Goal: Entertainment & Leisure: Consume media (video, audio)

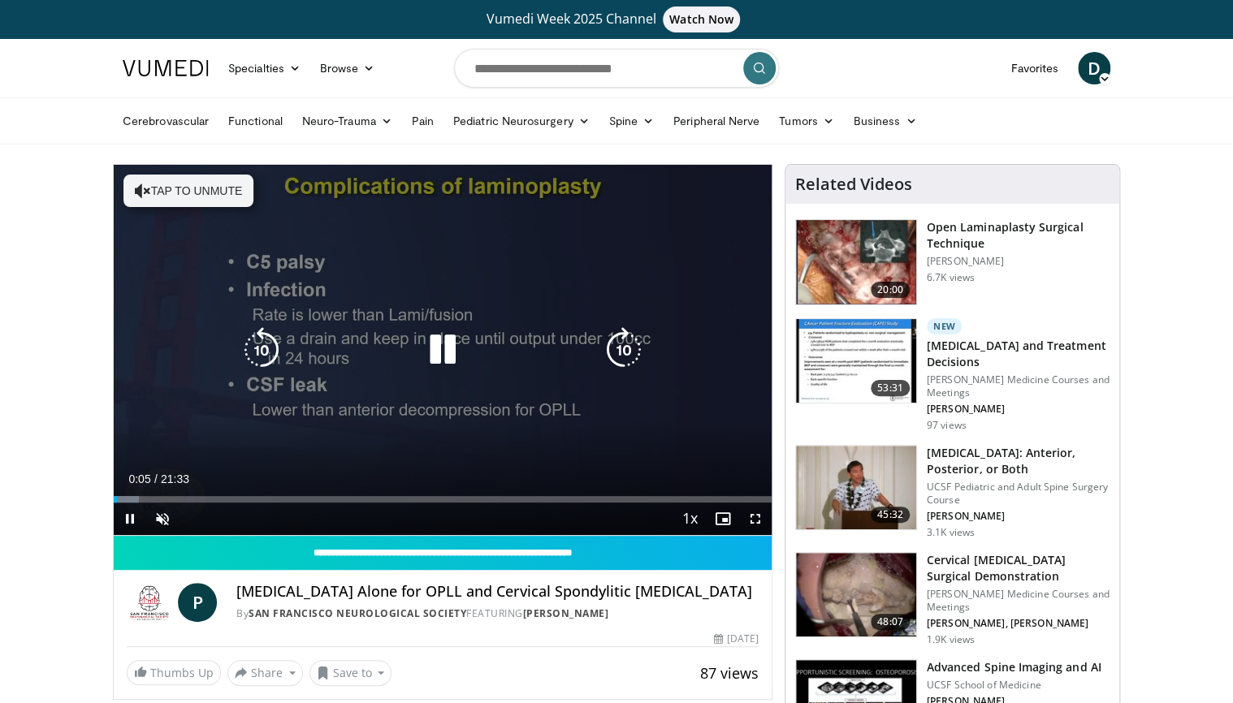
click at [167, 182] on button "Tap to unmute" at bounding box center [188, 191] width 130 height 32
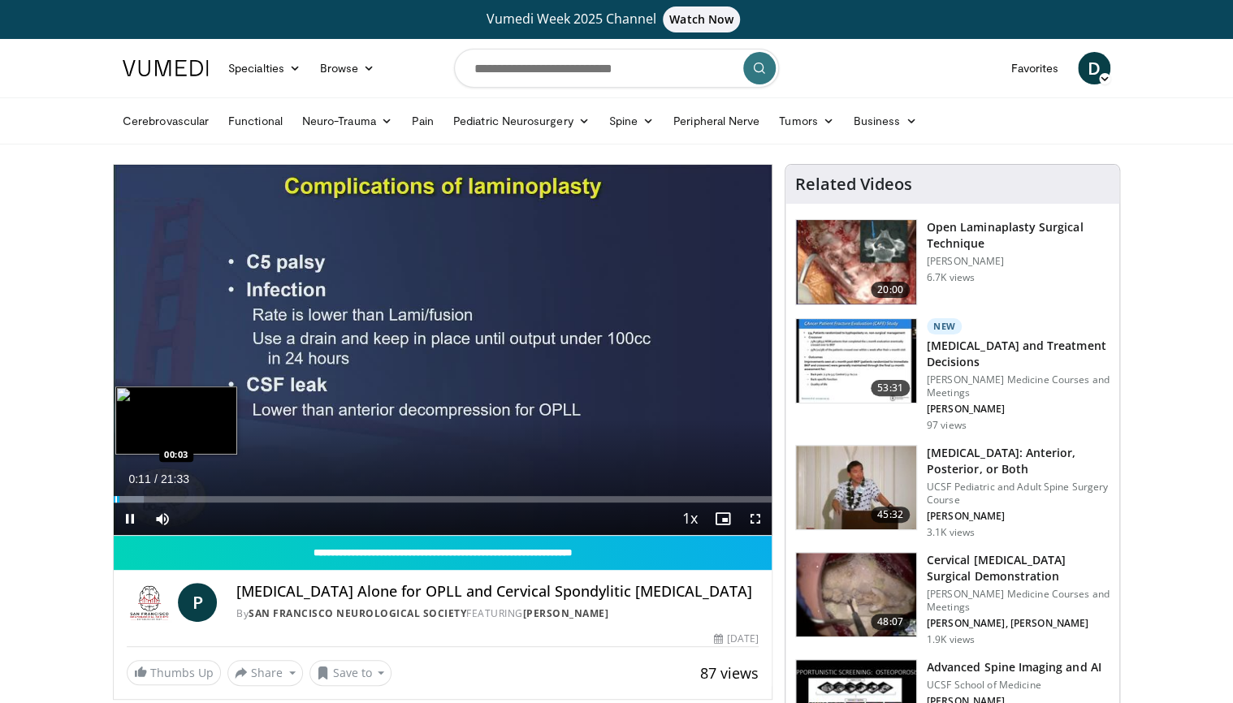
click at [115, 498] on video-js "**********" at bounding box center [443, 350] width 658 height 371
click at [119, 500] on div "Progress Bar" at bounding box center [120, 499] width 2 height 6
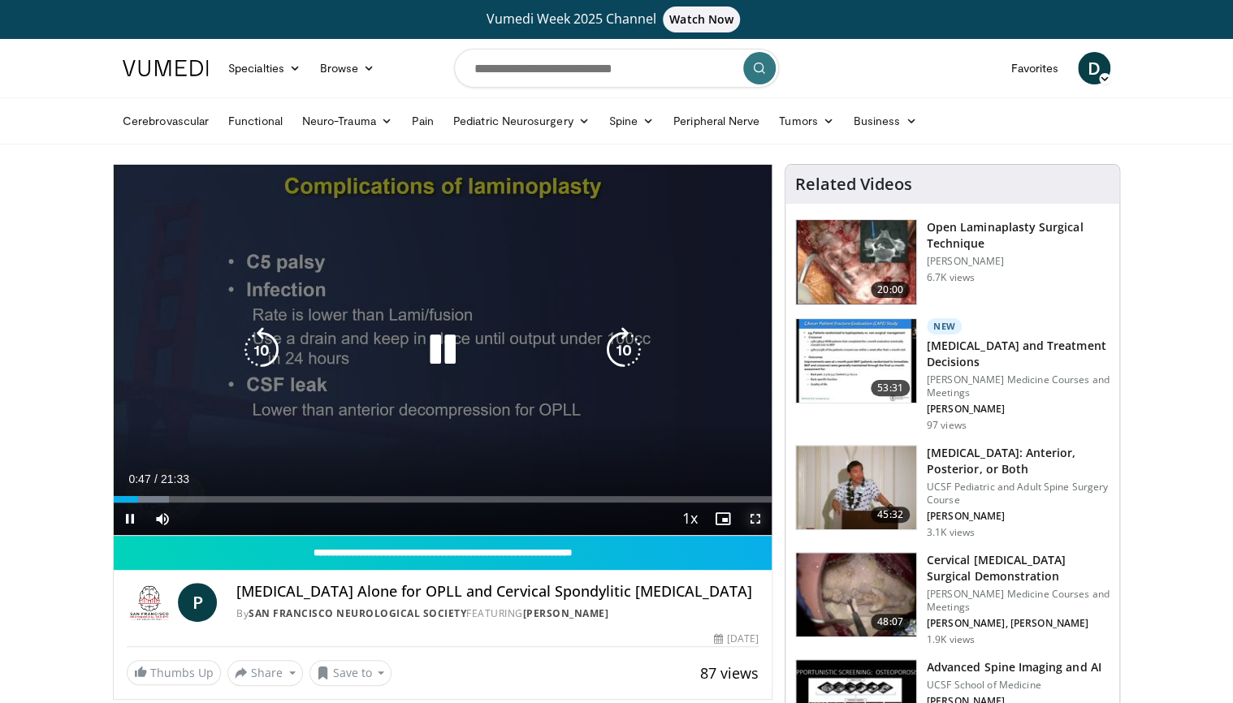
drag, startPoint x: 752, startPoint y: 516, endPoint x: 768, endPoint y: 560, distance: 46.8
click at [754, 517] on span "Video Player" at bounding box center [755, 519] width 32 height 32
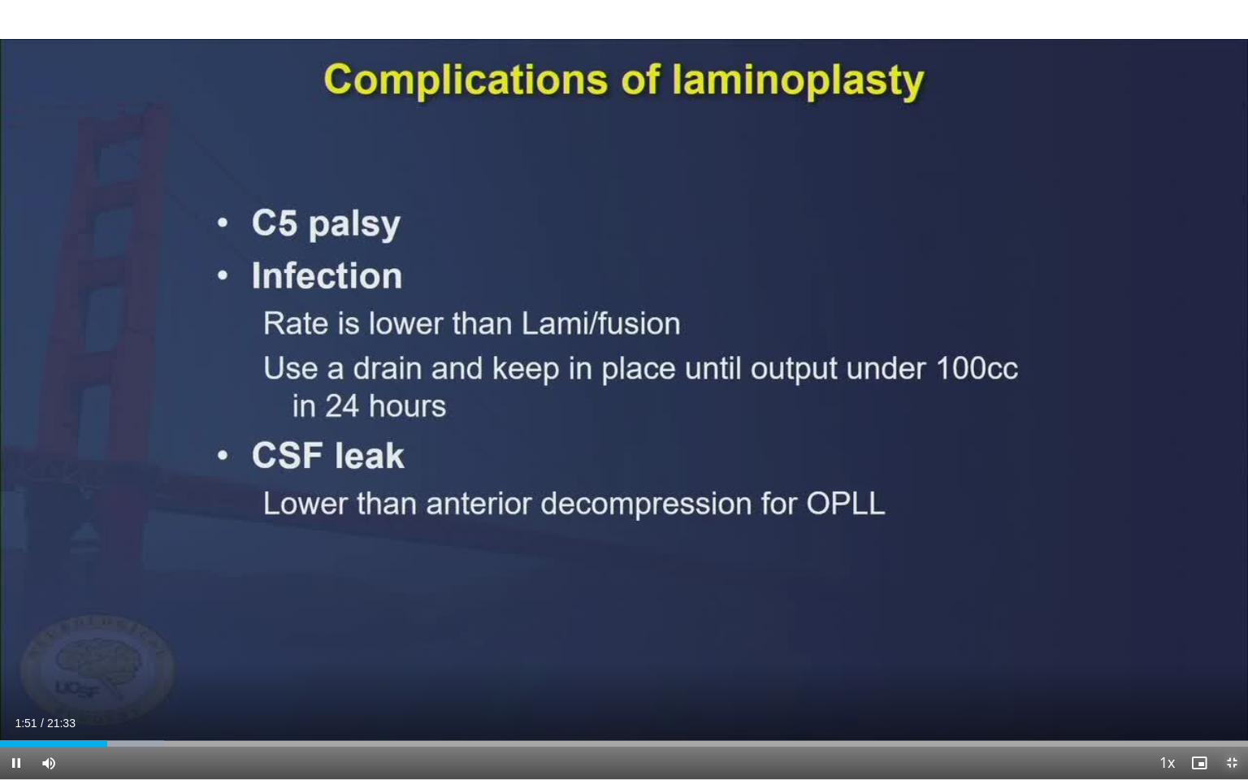
click at [1230, 703] on span "Video Player" at bounding box center [1231, 762] width 32 height 32
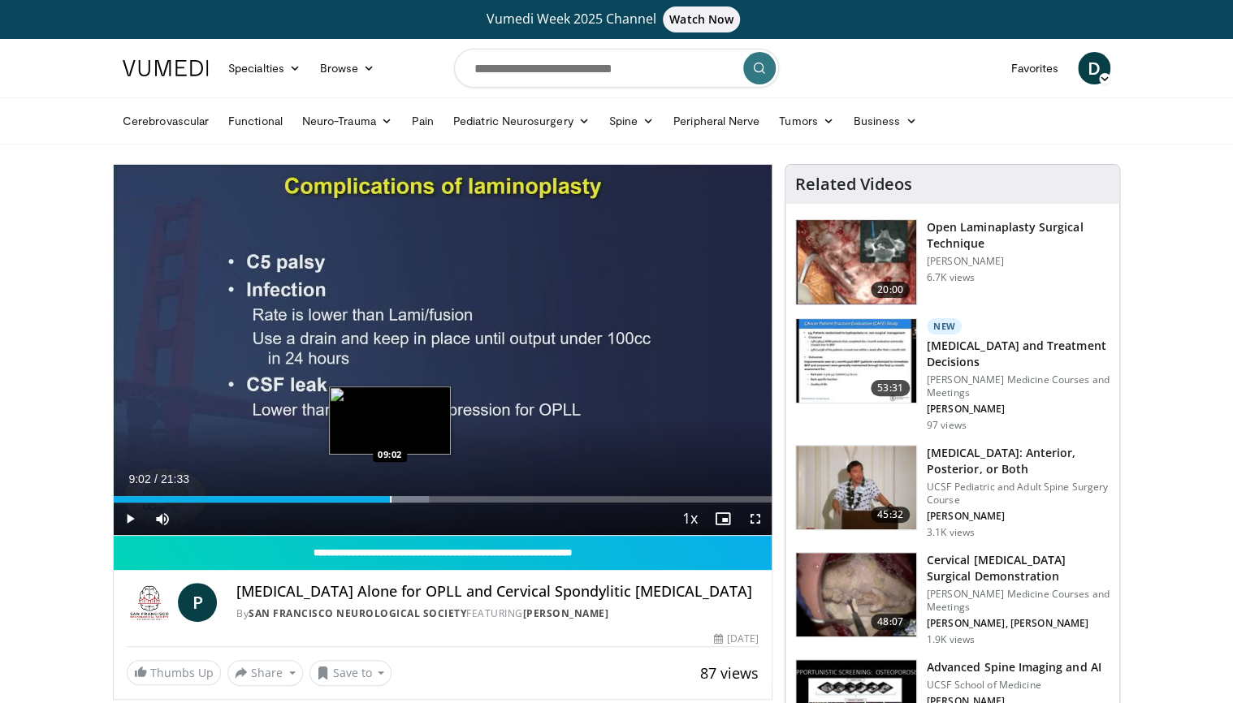
click at [390, 502] on div "Progress Bar" at bounding box center [391, 499] width 2 height 6
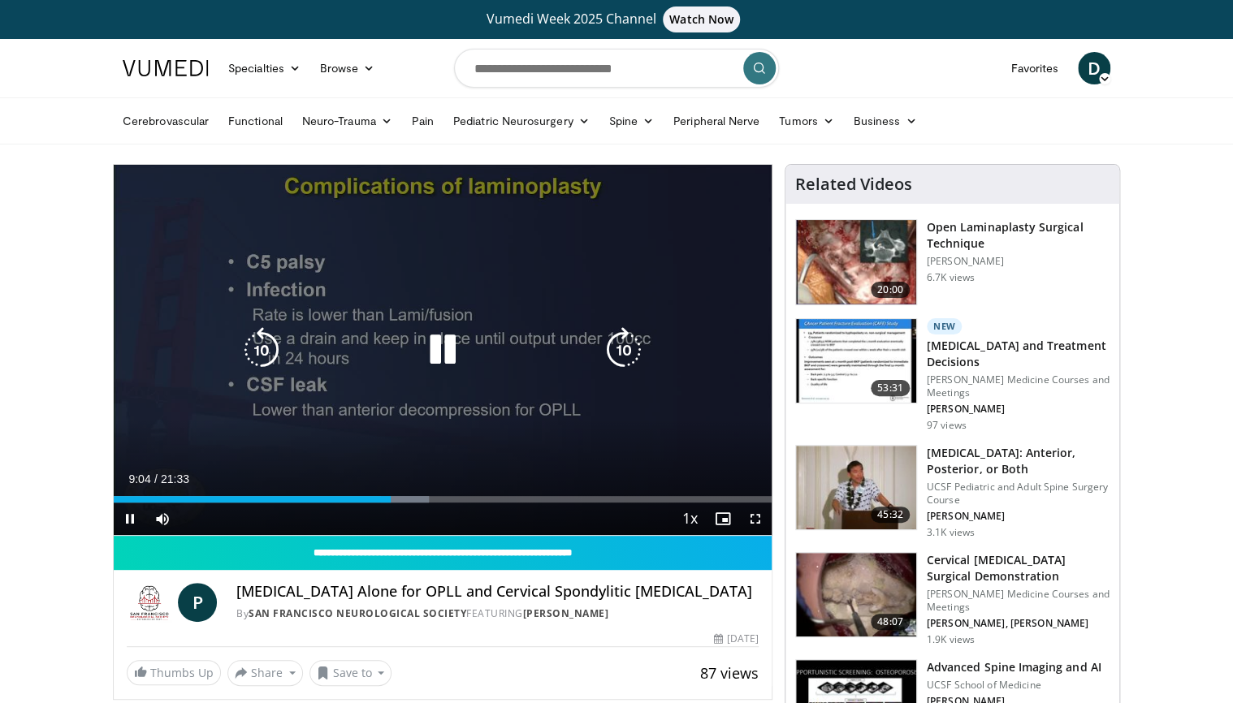
click at [437, 336] on icon "Video Player" at bounding box center [442, 349] width 45 height 45
click at [430, 357] on icon "Video Player" at bounding box center [442, 349] width 45 height 45
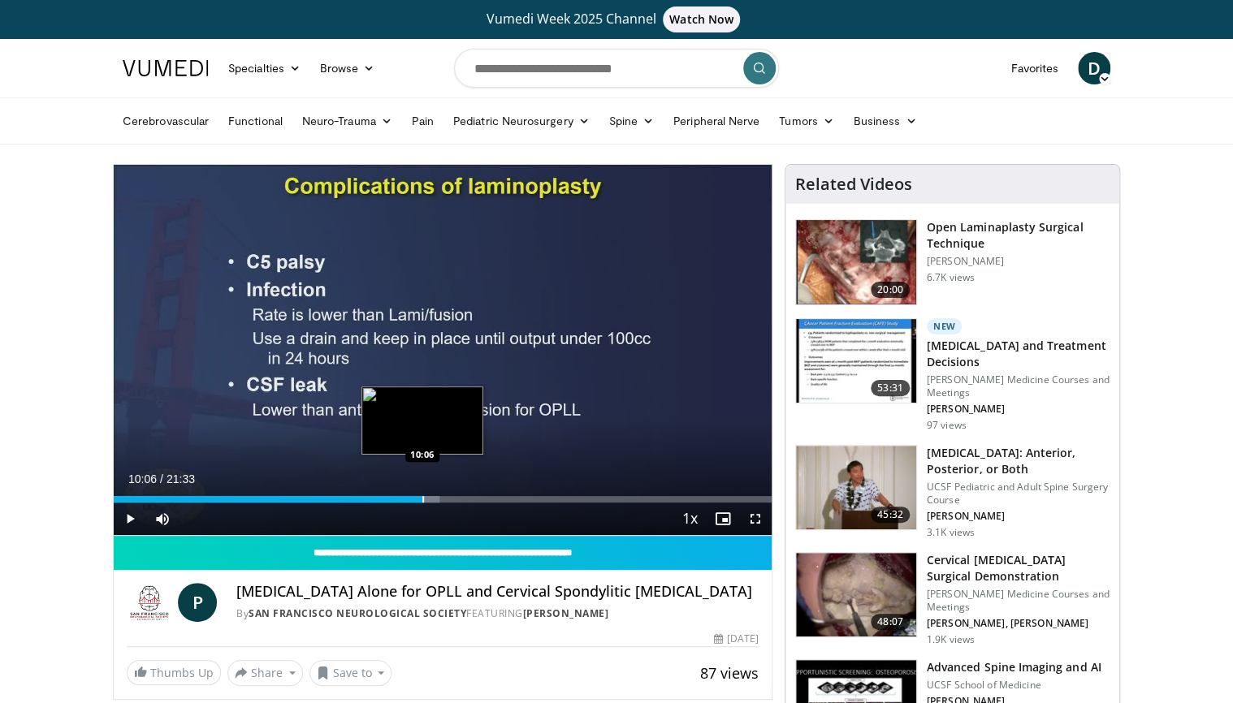
click at [422, 499] on div "Progress Bar" at bounding box center [423, 499] width 2 height 6
click at [436, 500] on div "Progress Bar" at bounding box center [436, 499] width 2 height 6
click at [443, 500] on div "Progress Bar" at bounding box center [444, 499] width 2 height 6
click at [461, 500] on div "Progress Bar" at bounding box center [462, 499] width 2 height 6
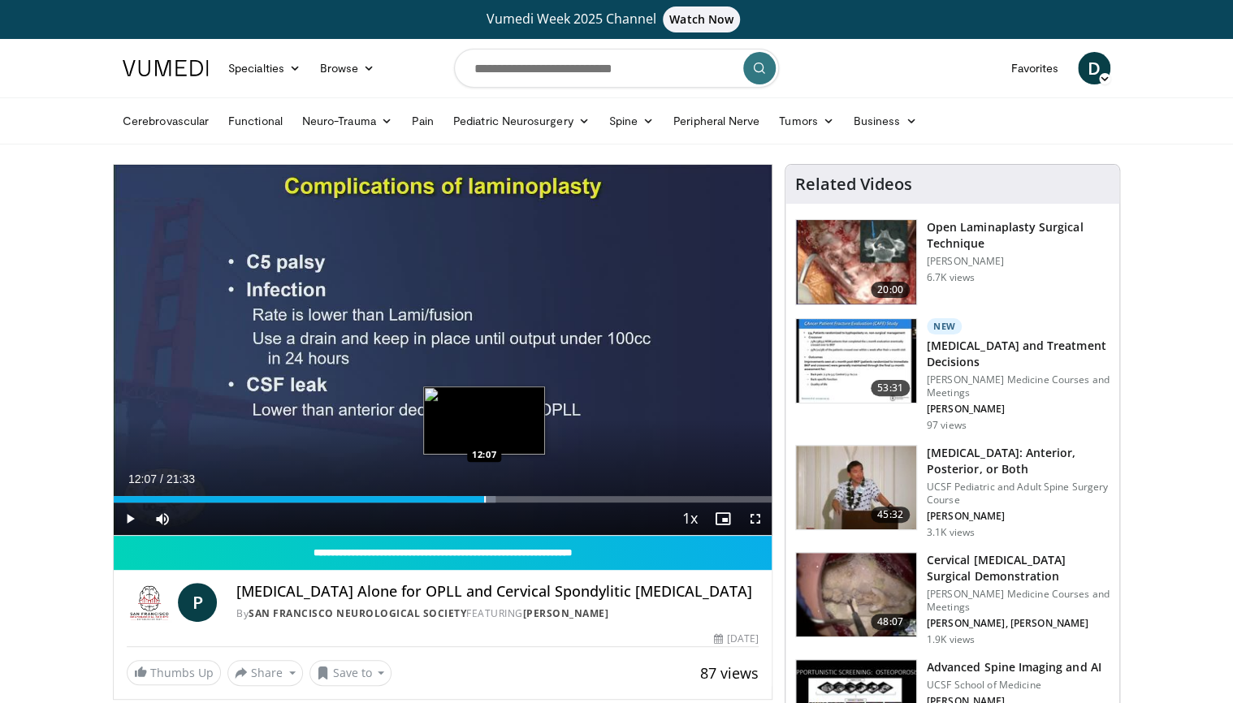
click at [484, 500] on div "Progress Bar" at bounding box center [485, 499] width 2 height 6
click at [500, 500] on div "Progress Bar" at bounding box center [501, 499] width 2 height 6
click at [508, 500] on div "Progress Bar" at bounding box center [509, 499] width 2 height 6
click at [751, 520] on span "Video Player" at bounding box center [755, 519] width 32 height 32
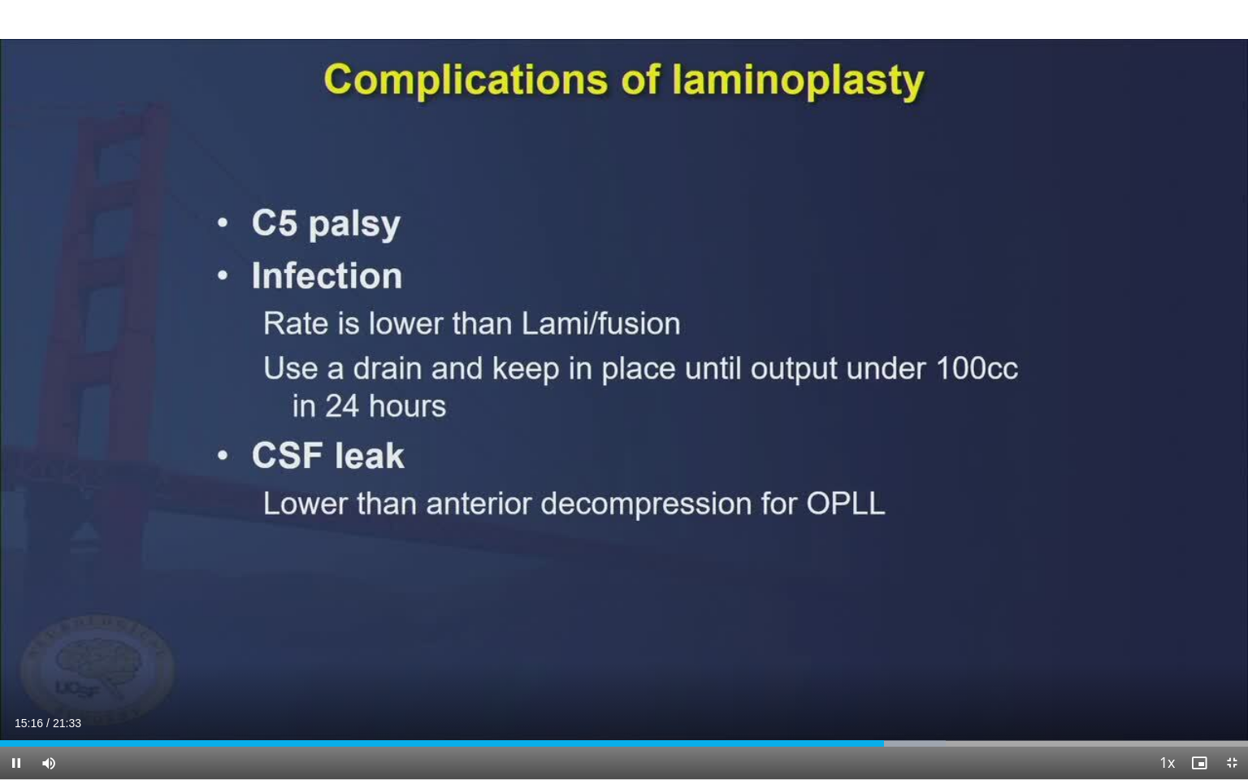
click at [906, 703] on div "Current Time 15:16 / Duration 21:33 Pause Skip Backward Skip Forward Mute Loade…" at bounding box center [624, 762] width 1248 height 32
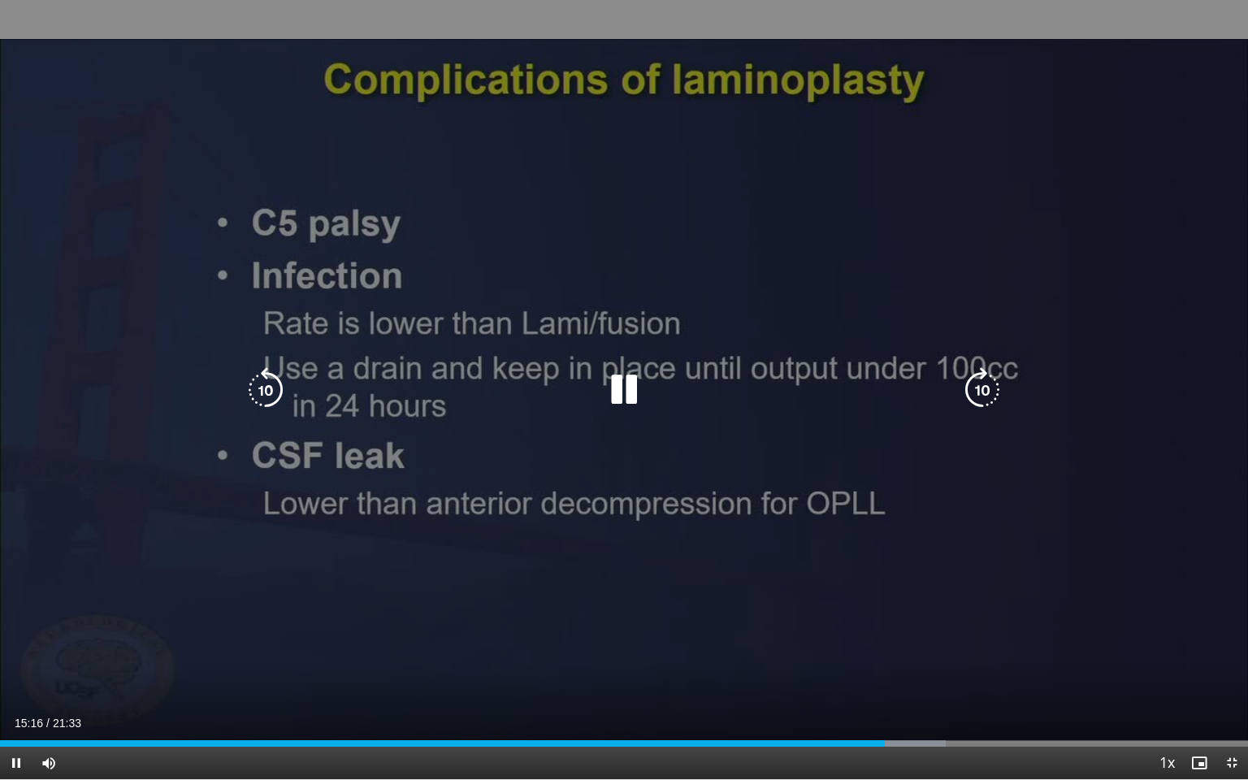
click at [907, 703] on div "Current Time 15:16 / Duration 21:33 Pause Skip Backward Skip Forward Mute Loade…" at bounding box center [624, 762] width 1248 height 32
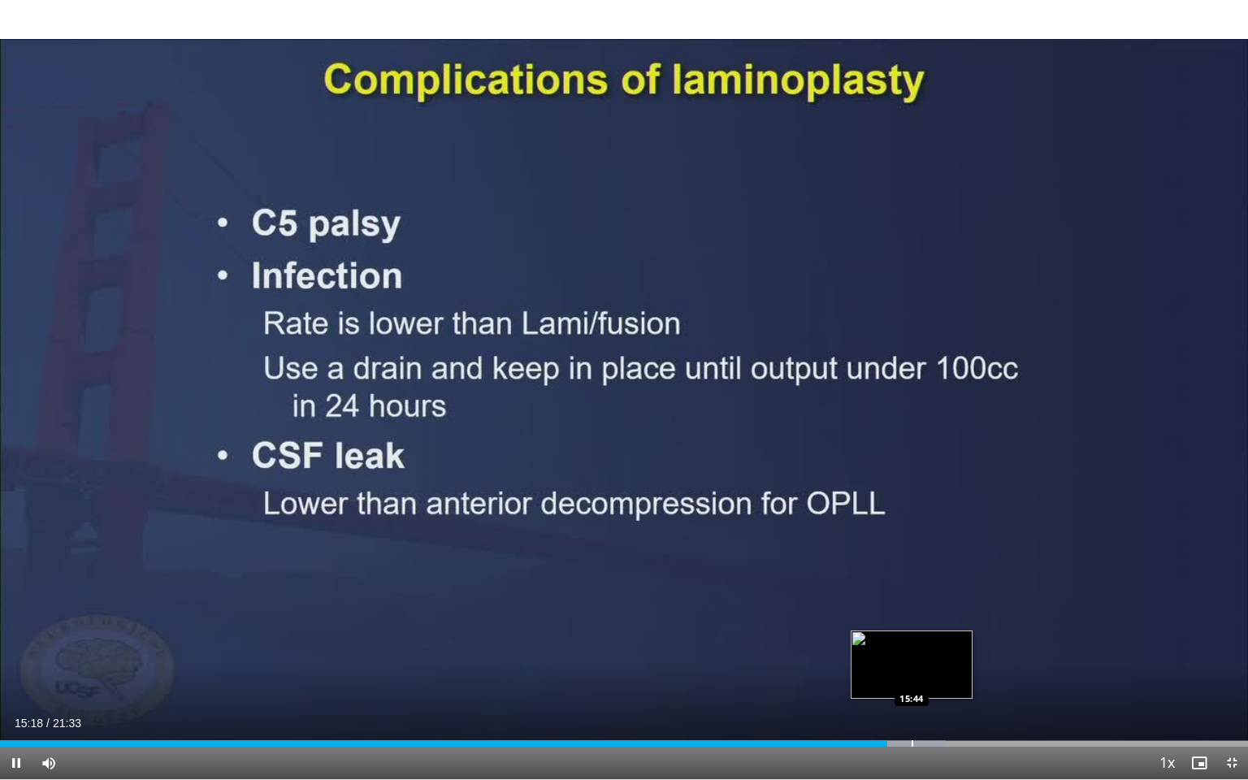
click at [910, 703] on div "Loaded : 75.79% 15:18 15:44" at bounding box center [624, 743] width 1248 height 6
click at [941, 703] on div "Progress Bar" at bounding box center [942, 743] width 2 height 6
click at [967, 703] on div "Progress Bar" at bounding box center [968, 743] width 2 height 6
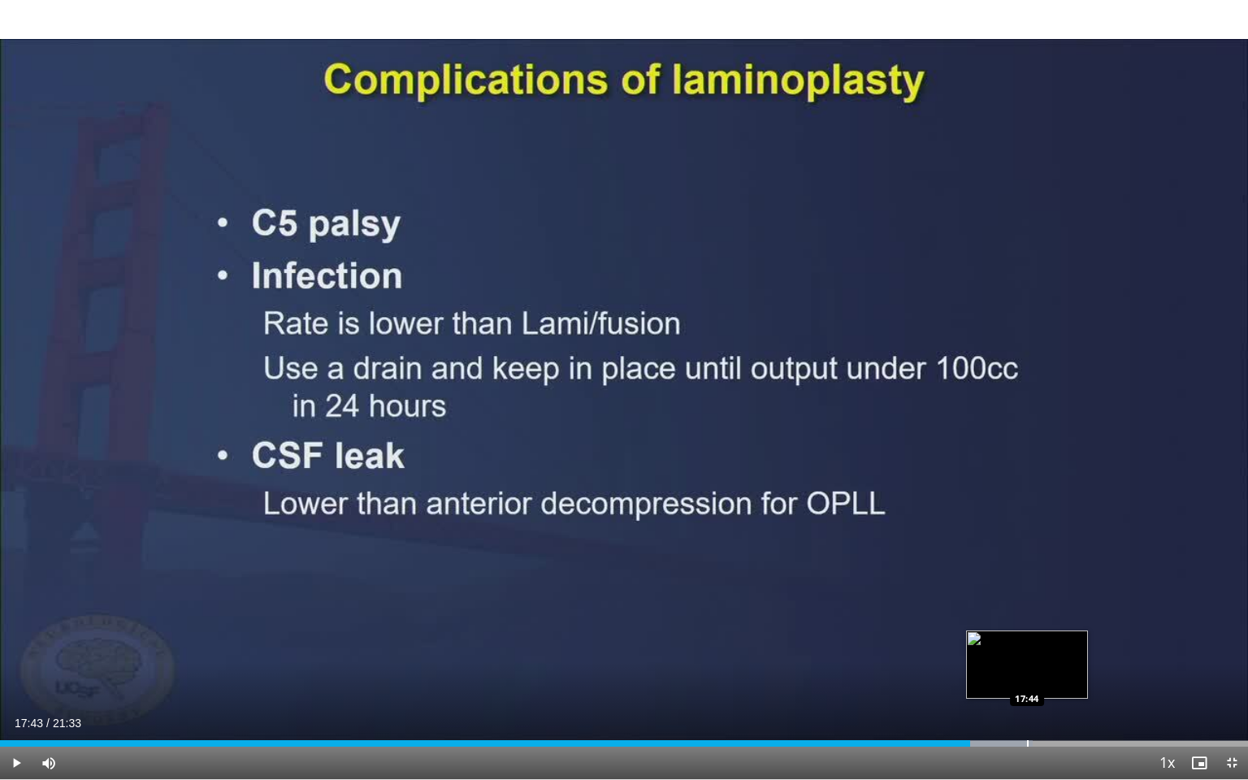
click at [1026, 703] on div "Progress Bar" at bounding box center [986, 743] width 93 height 6
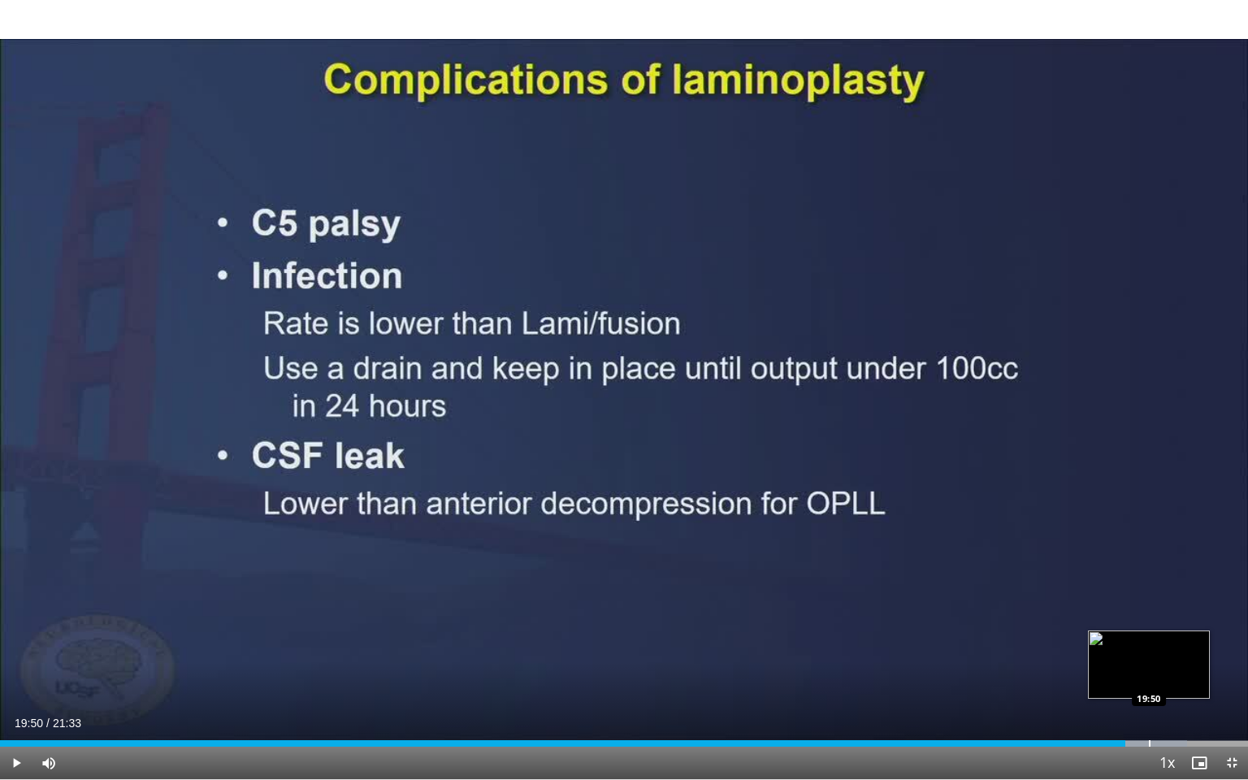
click at [1148, 703] on div "Loaded : 95.13% 19:26 19:50" at bounding box center [624, 738] width 1248 height 15
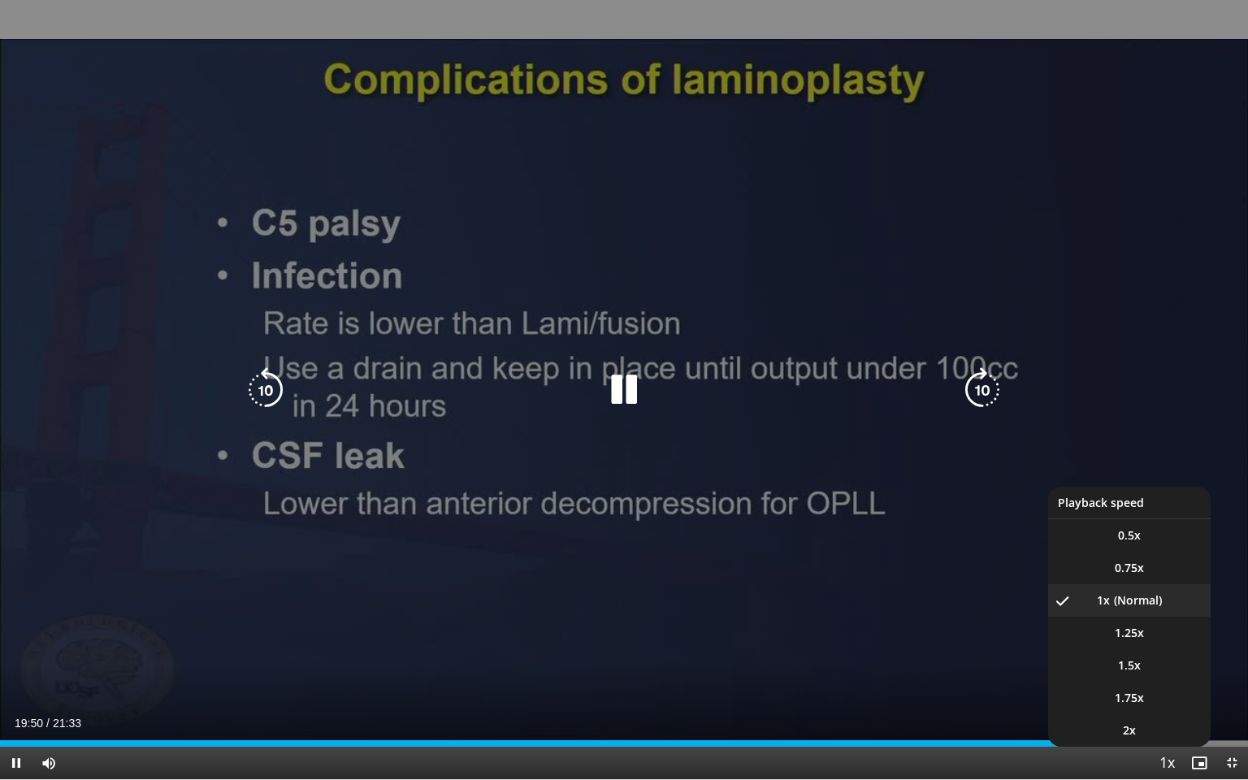
click at [1161, 703] on span "Video Player" at bounding box center [1166, 763] width 23 height 32
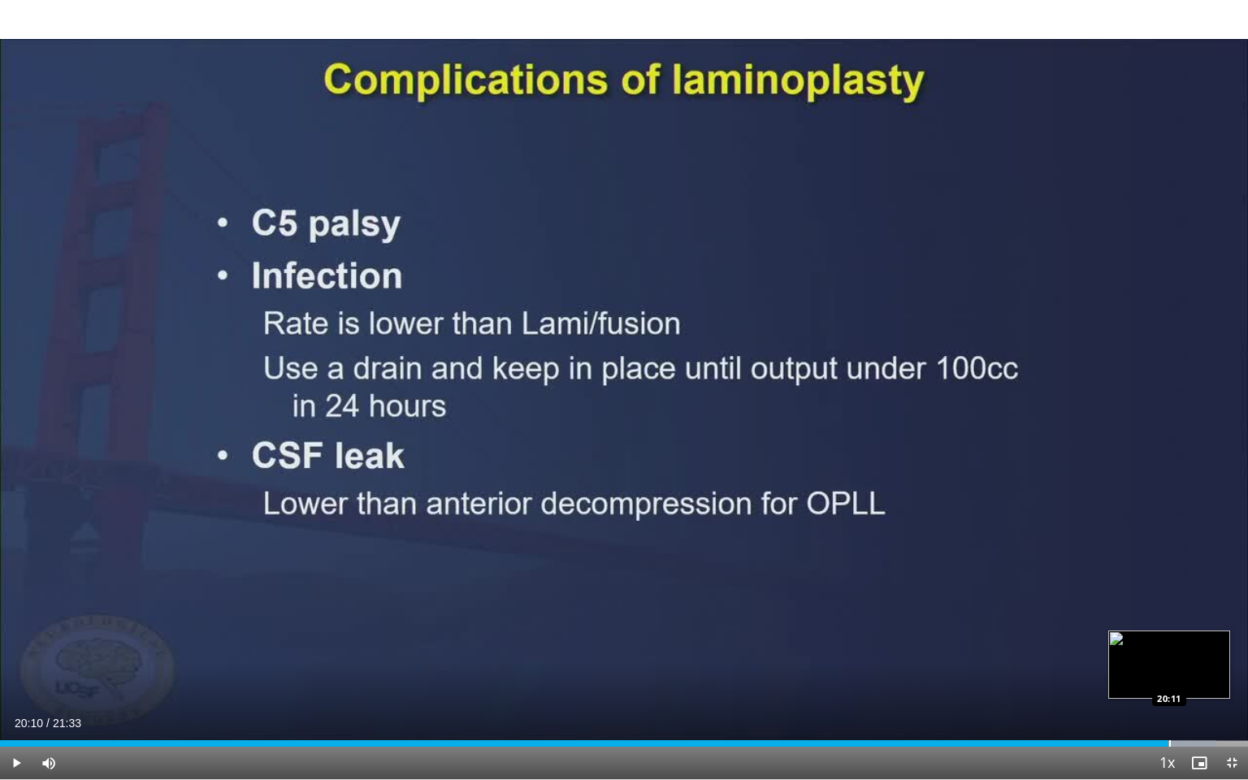
click at [1169, 703] on div "Progress Bar" at bounding box center [1170, 743] width 2 height 6
click at [1199, 703] on div "Progress Bar" at bounding box center [1200, 743] width 2 height 6
click at [1213, 703] on div "Progress Bar" at bounding box center [1214, 743] width 2 height 6
click at [1230, 703] on span "Video Player" at bounding box center [1231, 762] width 32 height 32
